Goal: Communication & Community: Ask a question

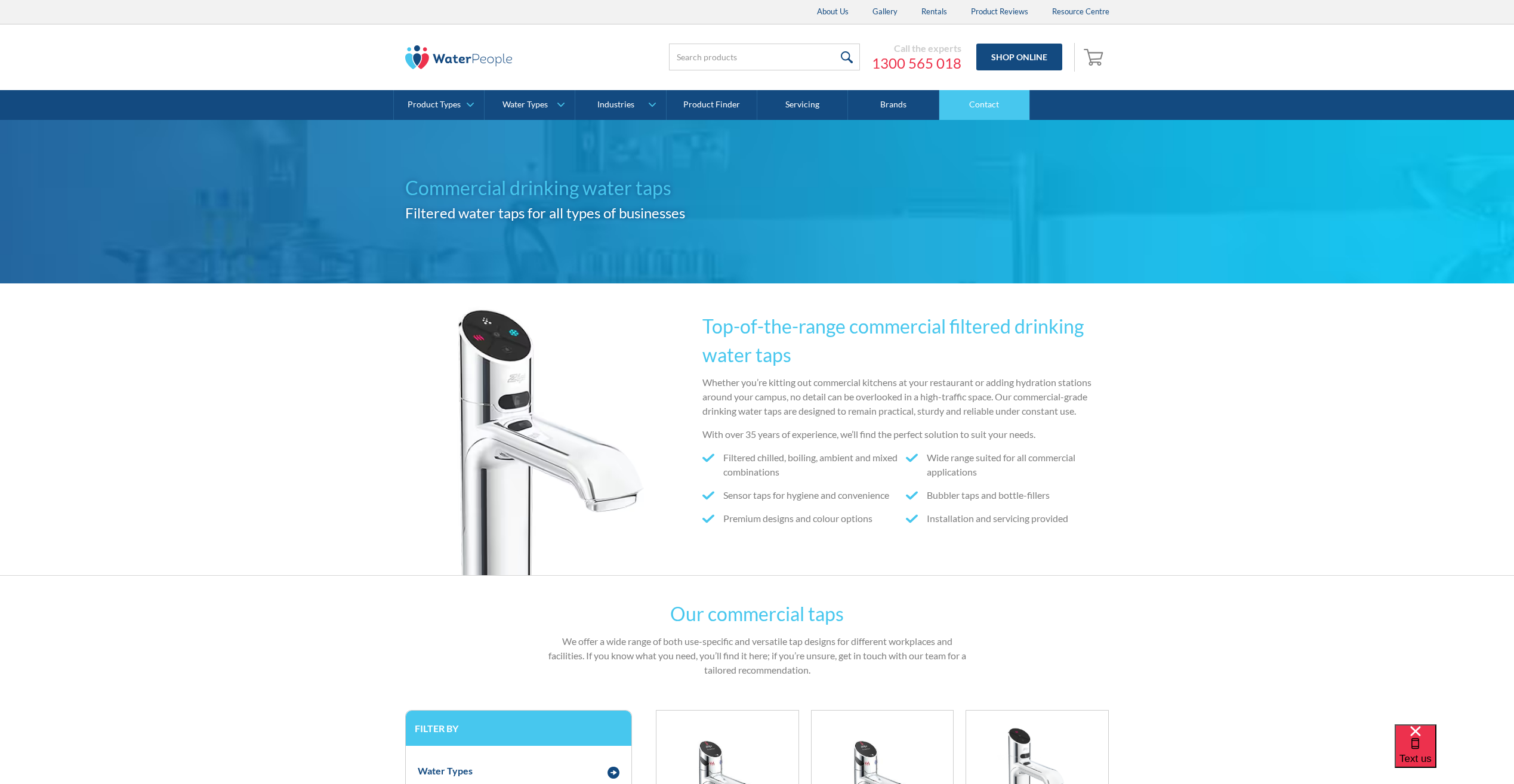
click at [1011, 95] on link "Contact" at bounding box center [985, 105] width 91 height 30
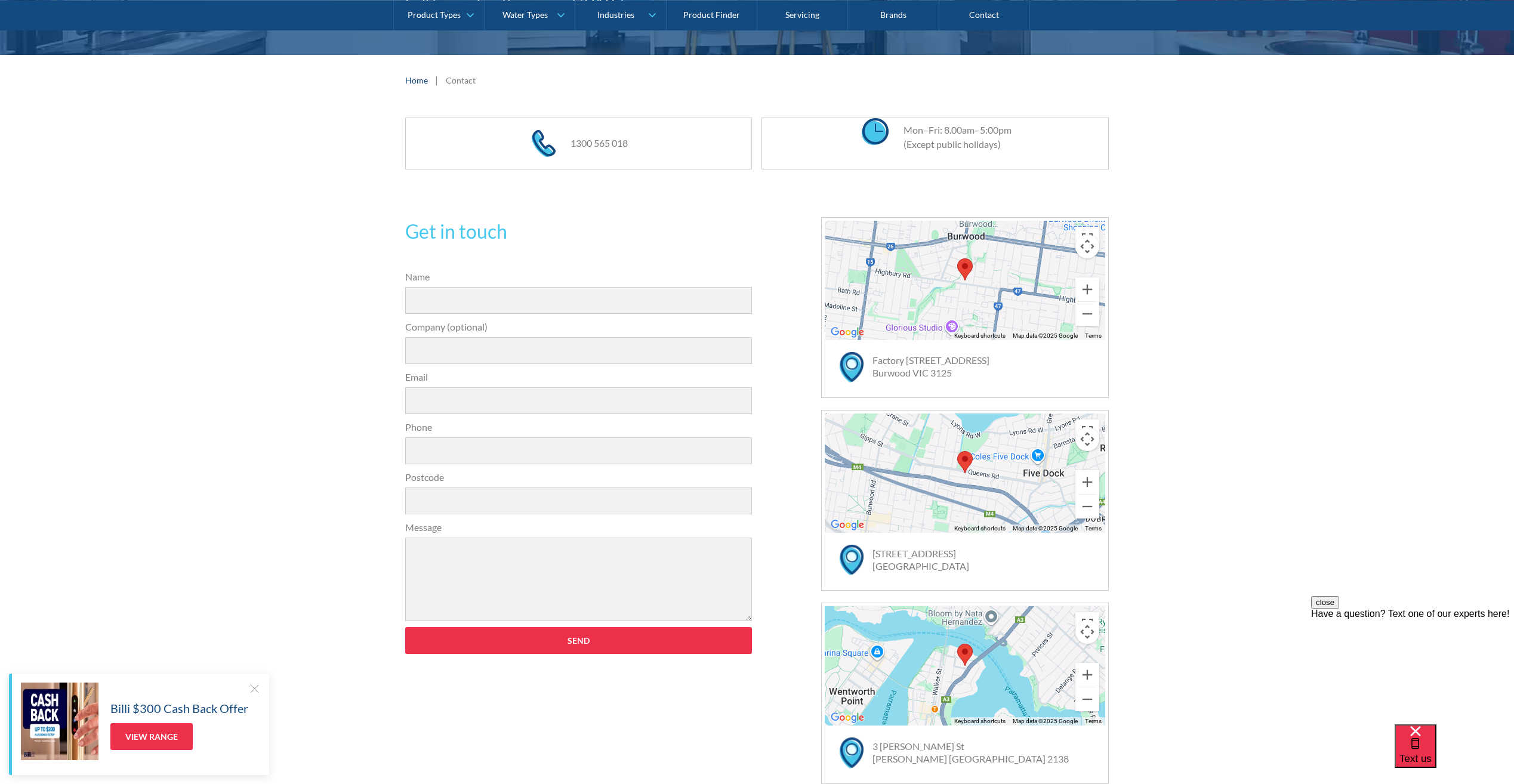
scroll to position [299, 0]
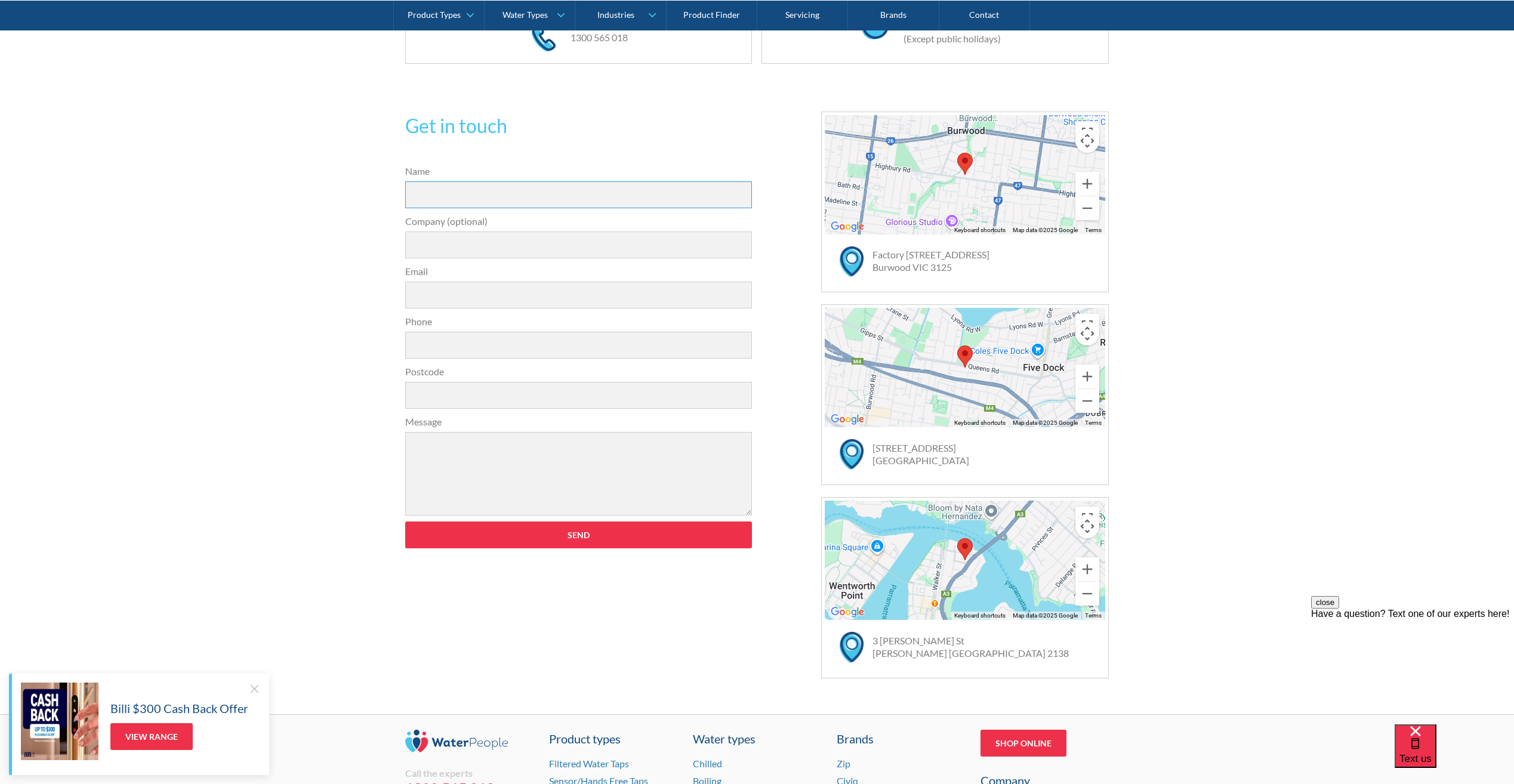
drag, startPoint x: 416, startPoint y: 191, endPoint x: 432, endPoint y: 190, distance: 16.0
click at [416, 191] on input "Name" at bounding box center [579, 195] width 347 height 27
type input "Matt van Leeuwen"
type input "Thermo Fisher Scientific"
type input "matthew.vanleeuwen@thermofisher.com"
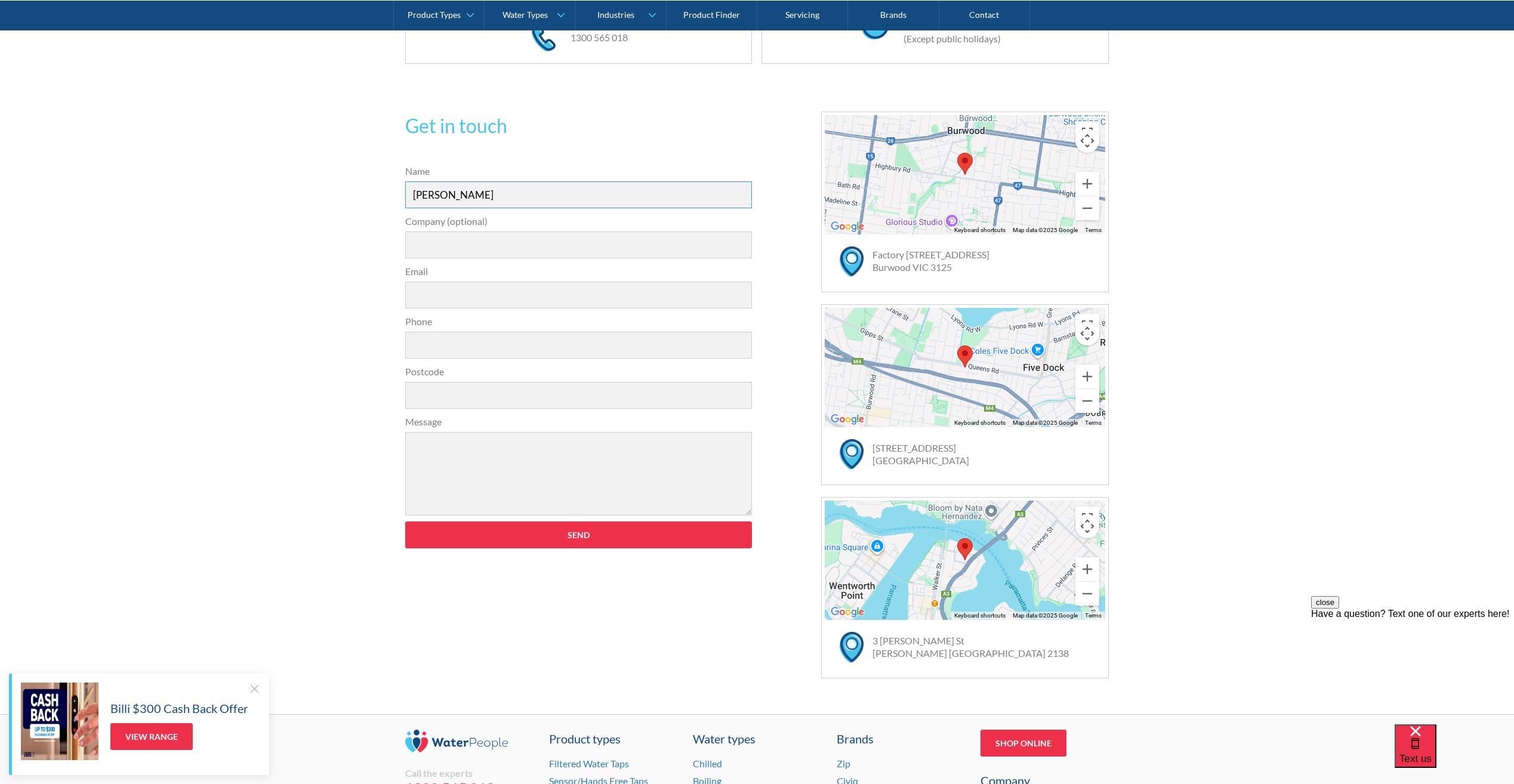
type input "0418819585"
type input "5950"
click at [464, 439] on textarea "Message" at bounding box center [579, 473] width 347 height 83
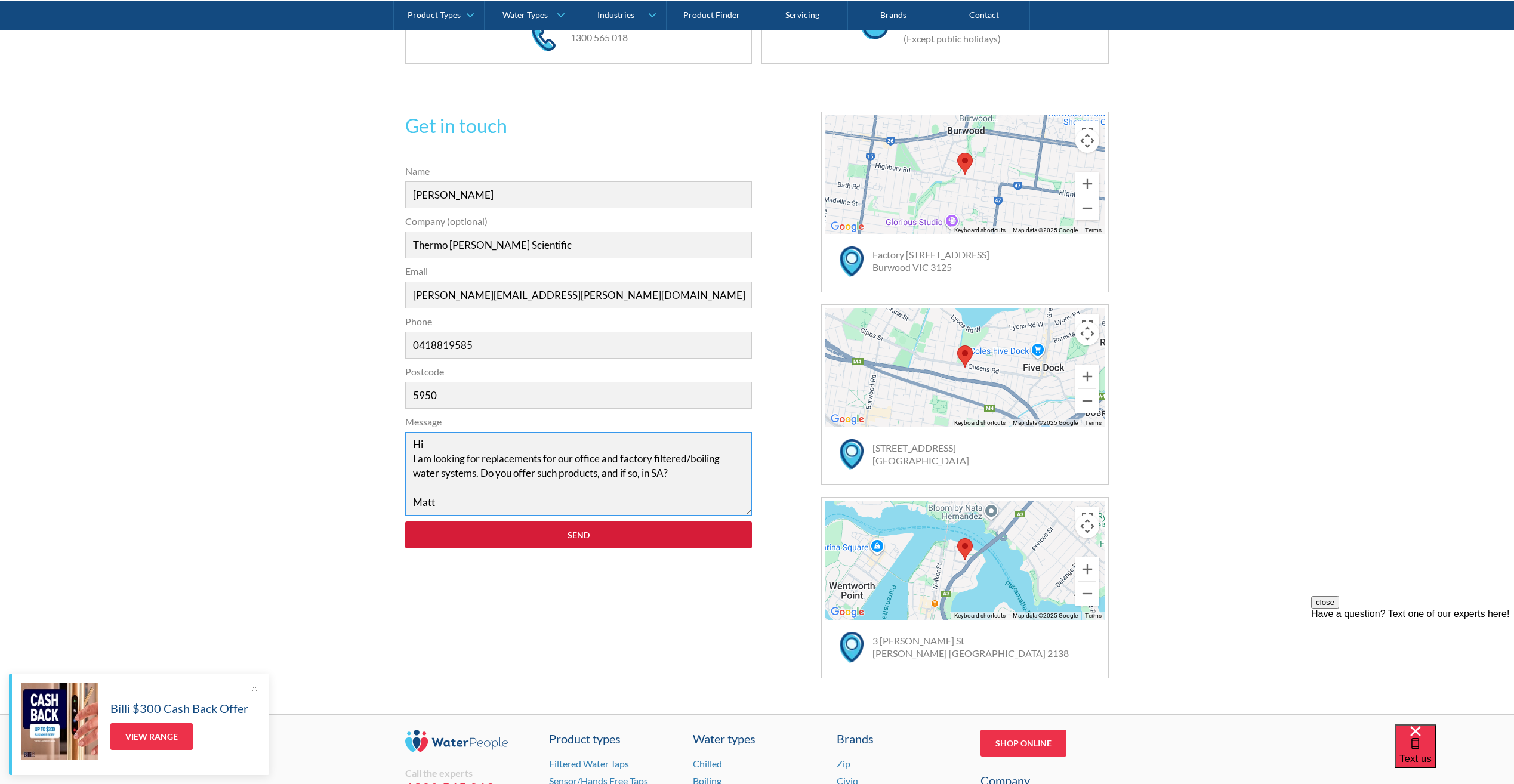
type textarea "Hi I am looking for replacements for our office and factory filtered/boiling wa…"
click at [601, 532] on input "Send" at bounding box center [579, 535] width 347 height 27
